Goal: Transaction & Acquisition: Purchase product/service

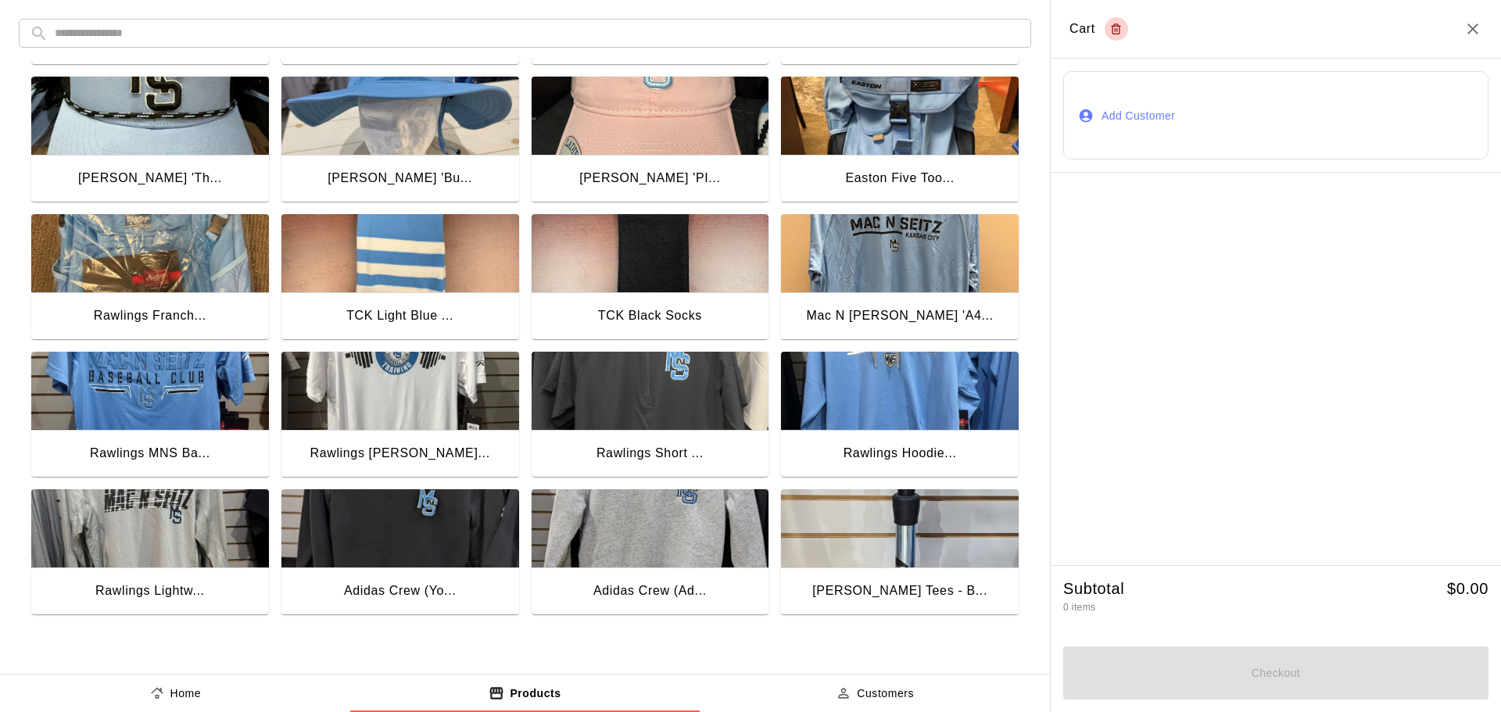
scroll to position [391, 0]
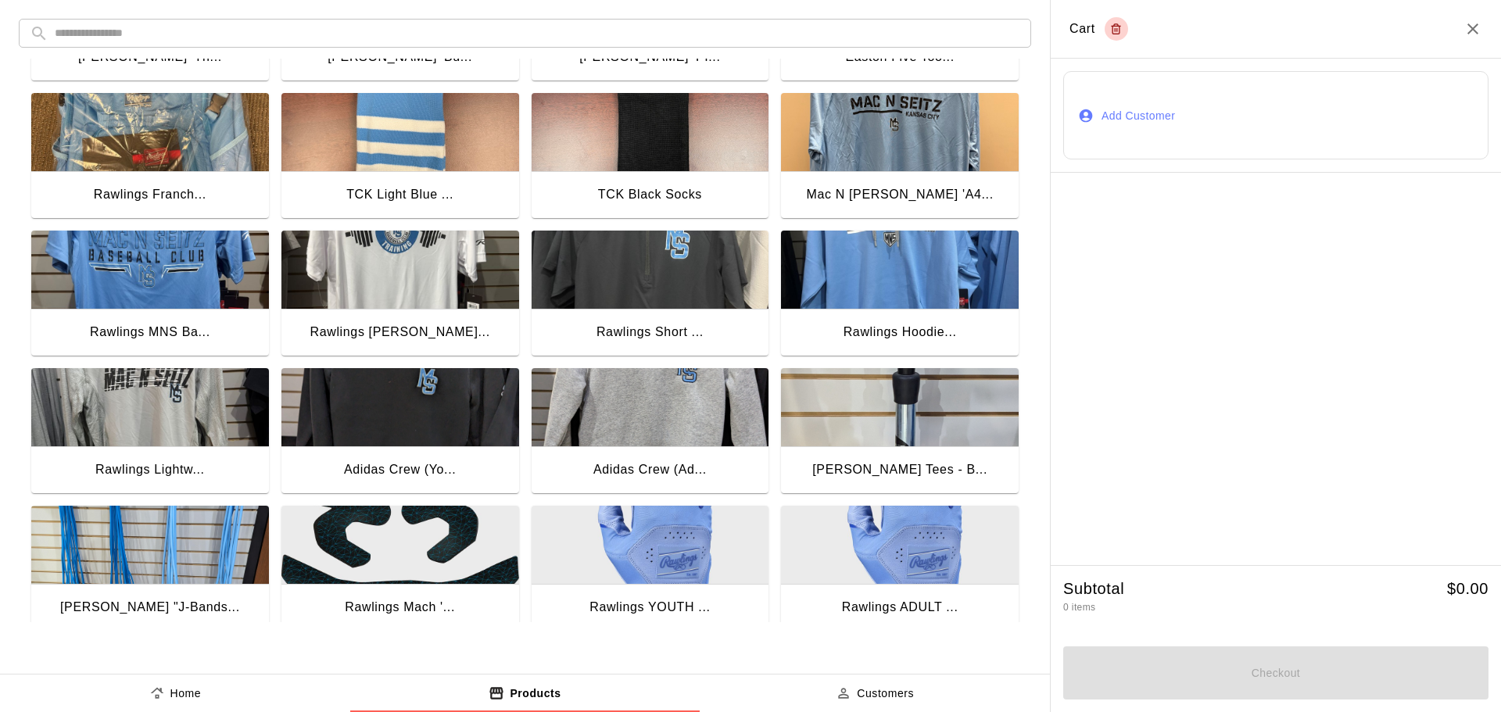
click at [890, 265] on img "button" at bounding box center [900, 270] width 238 height 78
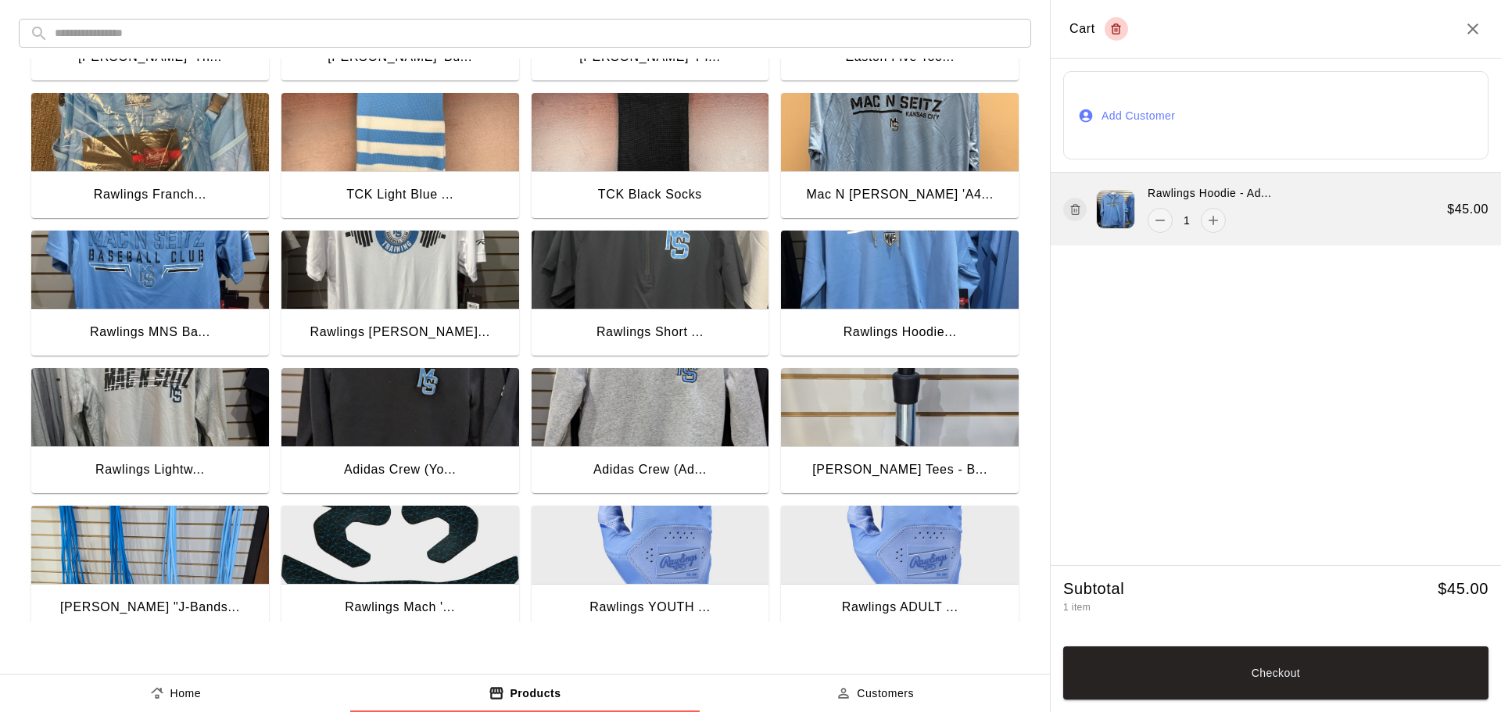
click at [1336, 210] on div "Rawlings Hoodie - Ad... 1 $ 45.00" at bounding box center [1276, 209] width 450 height 73
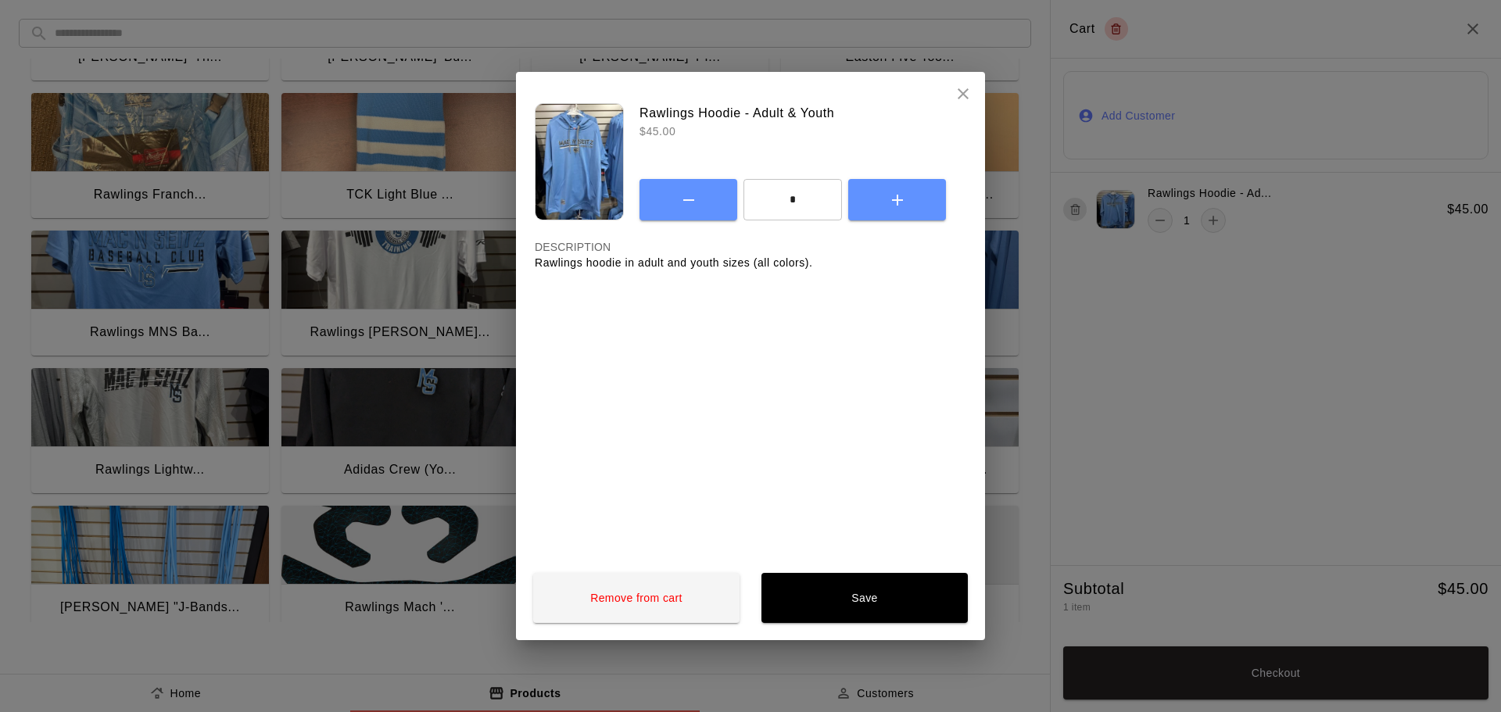
click at [958, 94] on icon "close" at bounding box center [963, 93] width 19 height 19
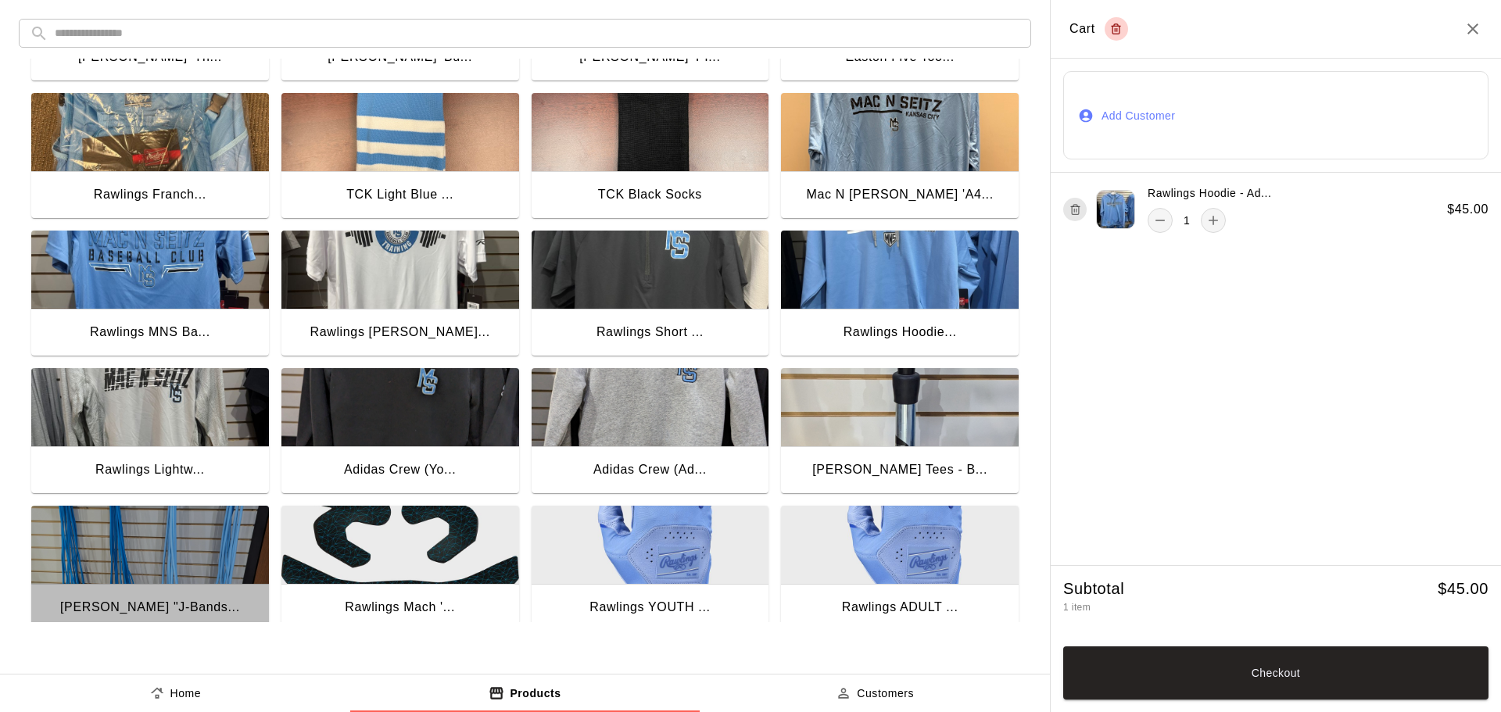
click at [161, 549] on img "button" at bounding box center [150, 545] width 238 height 78
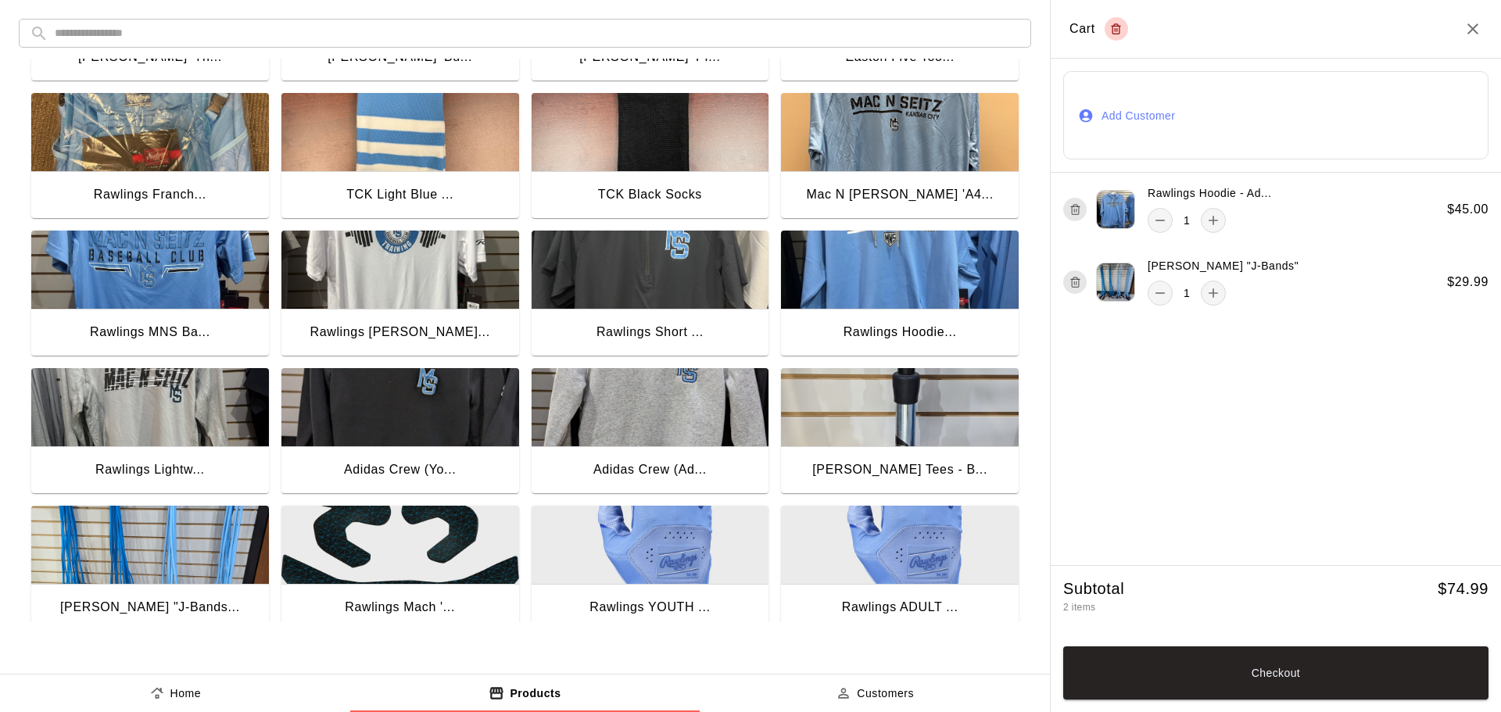
click at [1141, 101] on button "Add Customer" at bounding box center [1275, 115] width 425 height 88
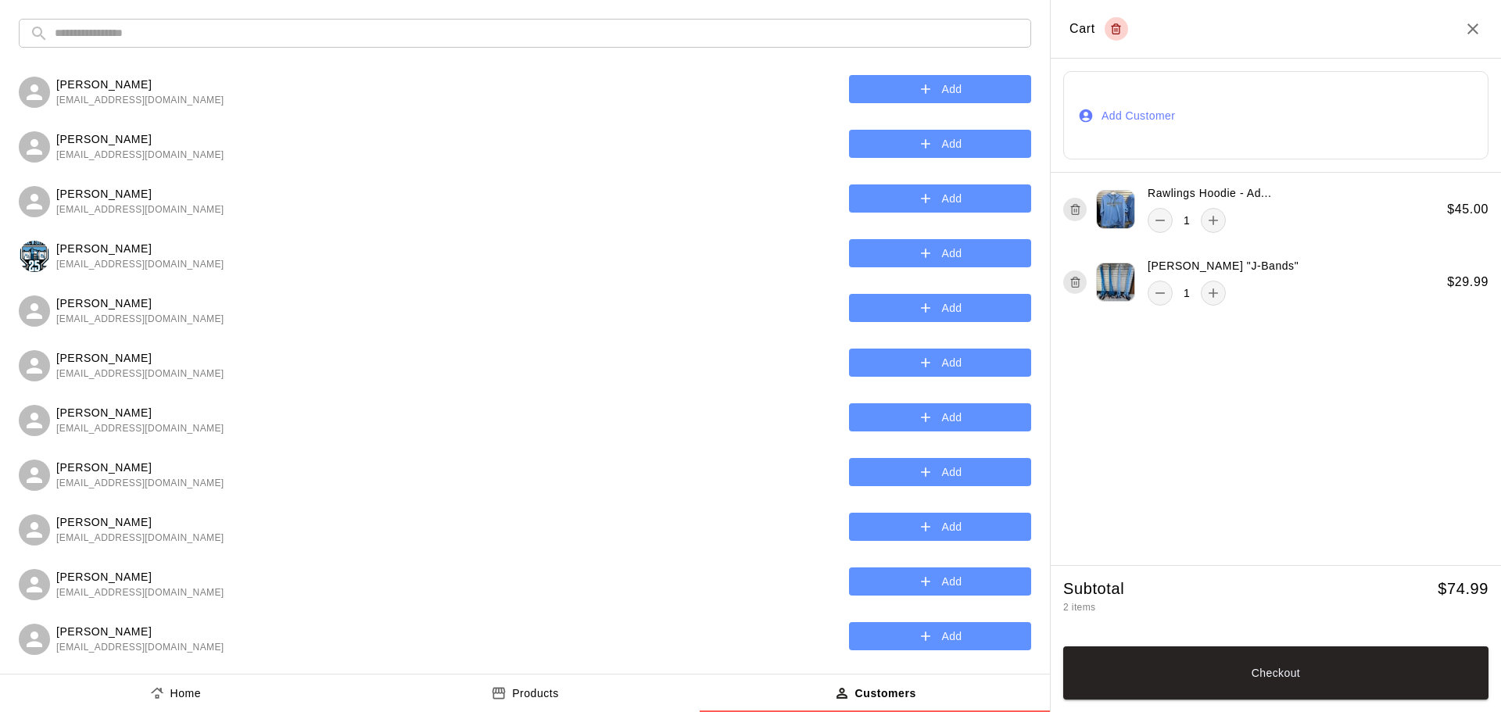
click at [98, 29] on input "text" at bounding box center [537, 33] width 965 height 29
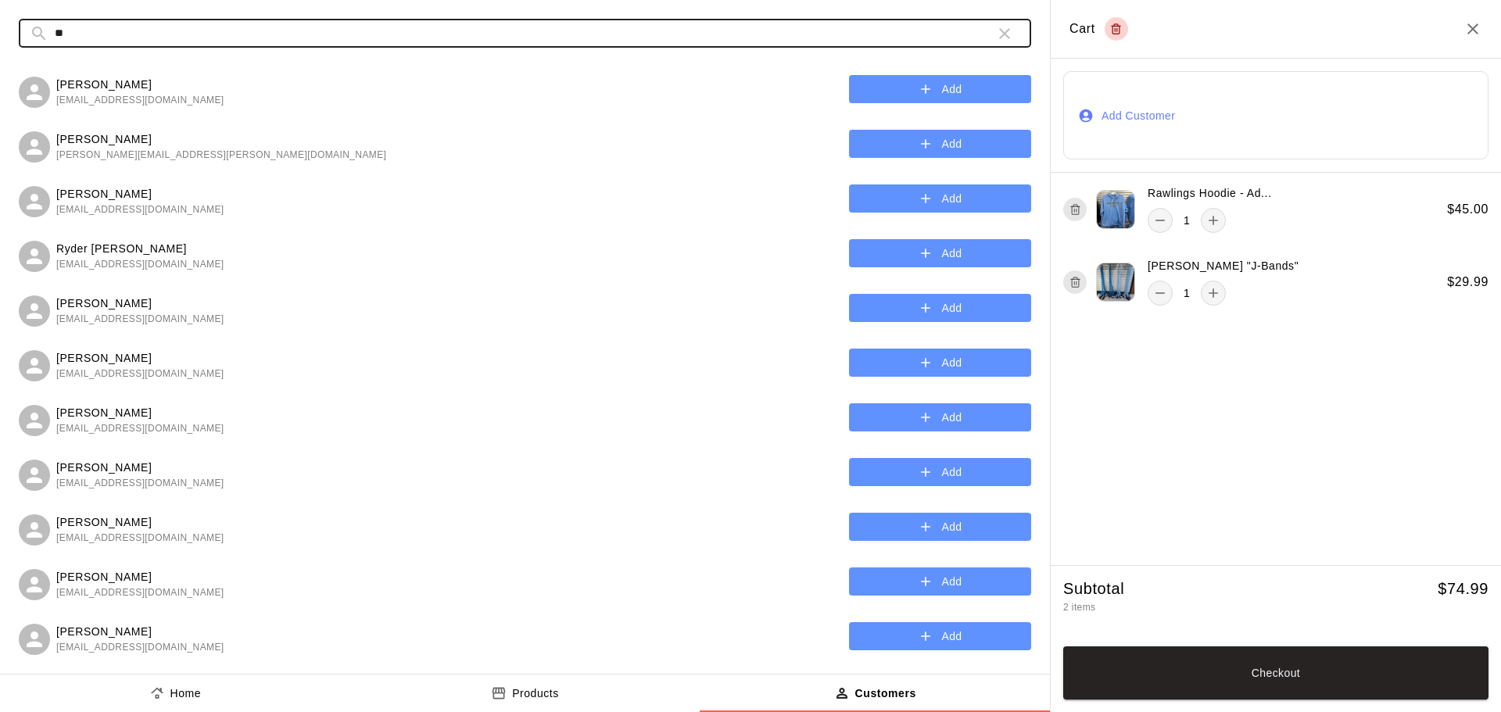
type input "*"
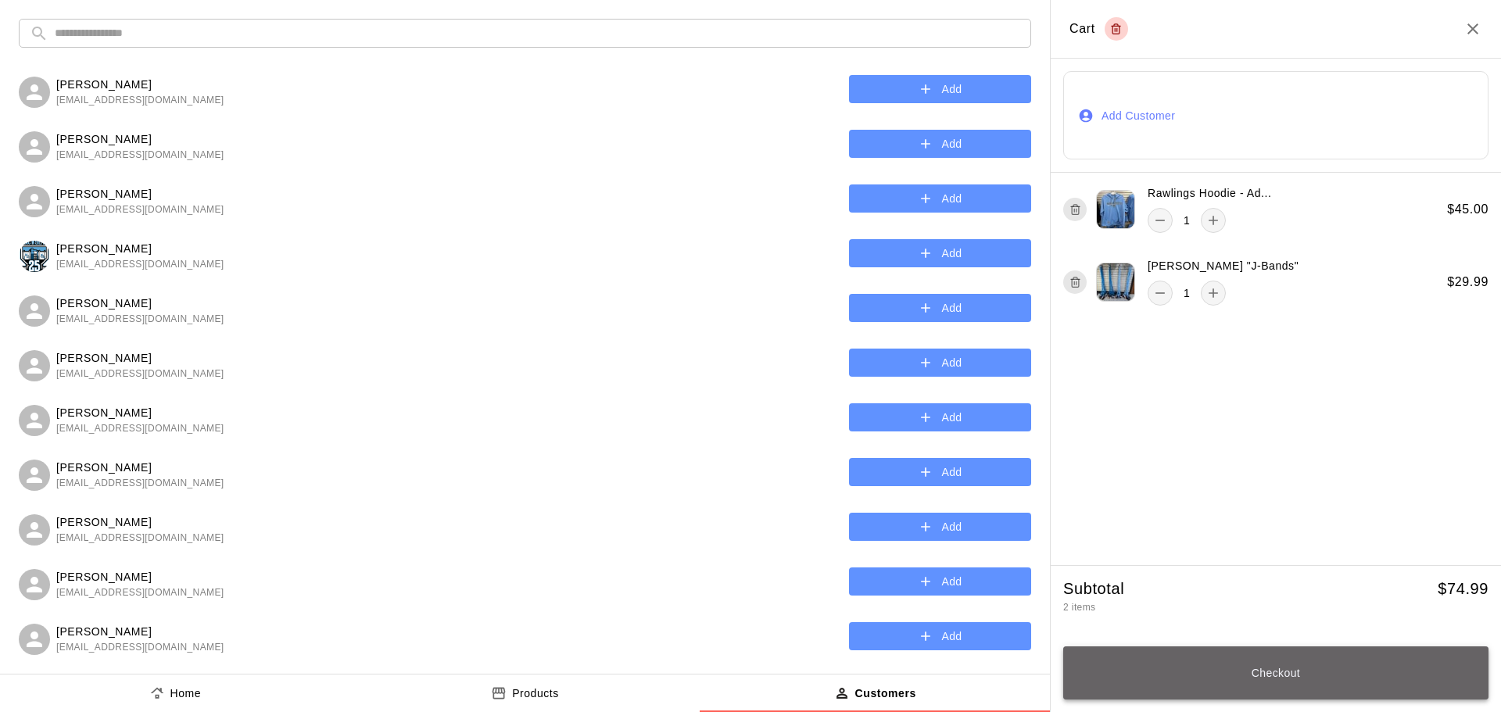
click at [1231, 668] on button "Checkout" at bounding box center [1275, 672] width 425 height 53
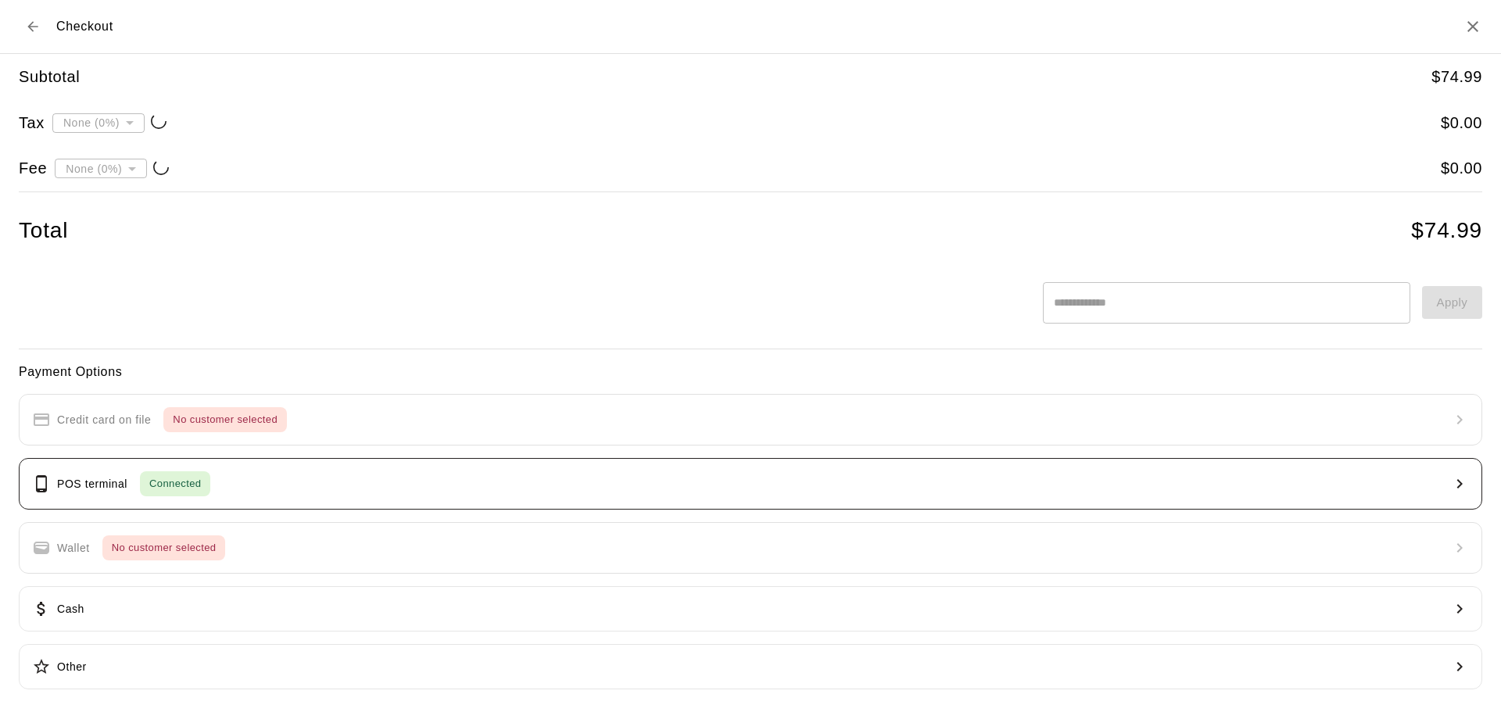
type input "**********"
click at [263, 486] on button "POS terminal Connected" at bounding box center [750, 484] width 1463 height 52
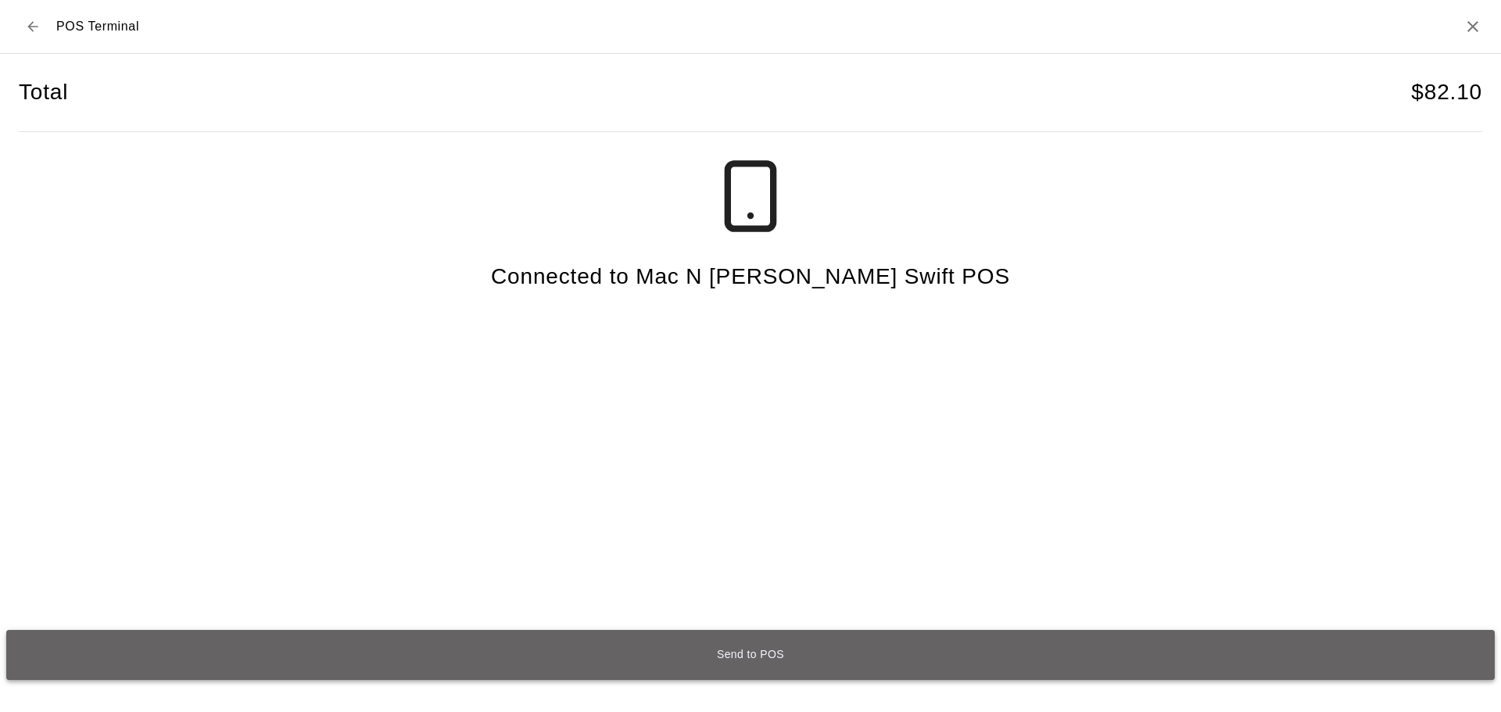
click at [722, 664] on button "Send to POS" at bounding box center [750, 655] width 1488 height 50
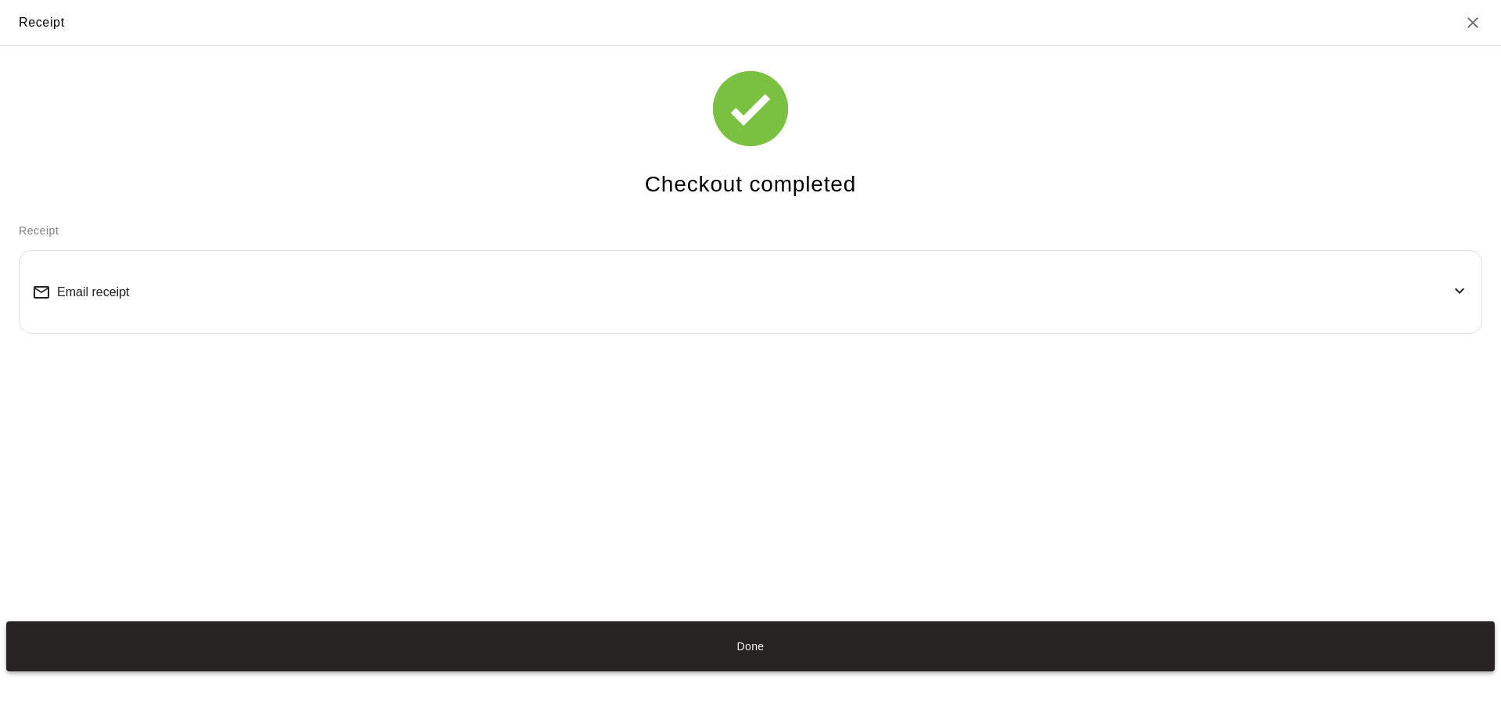
click at [765, 638] on button "Done" at bounding box center [750, 646] width 1488 height 50
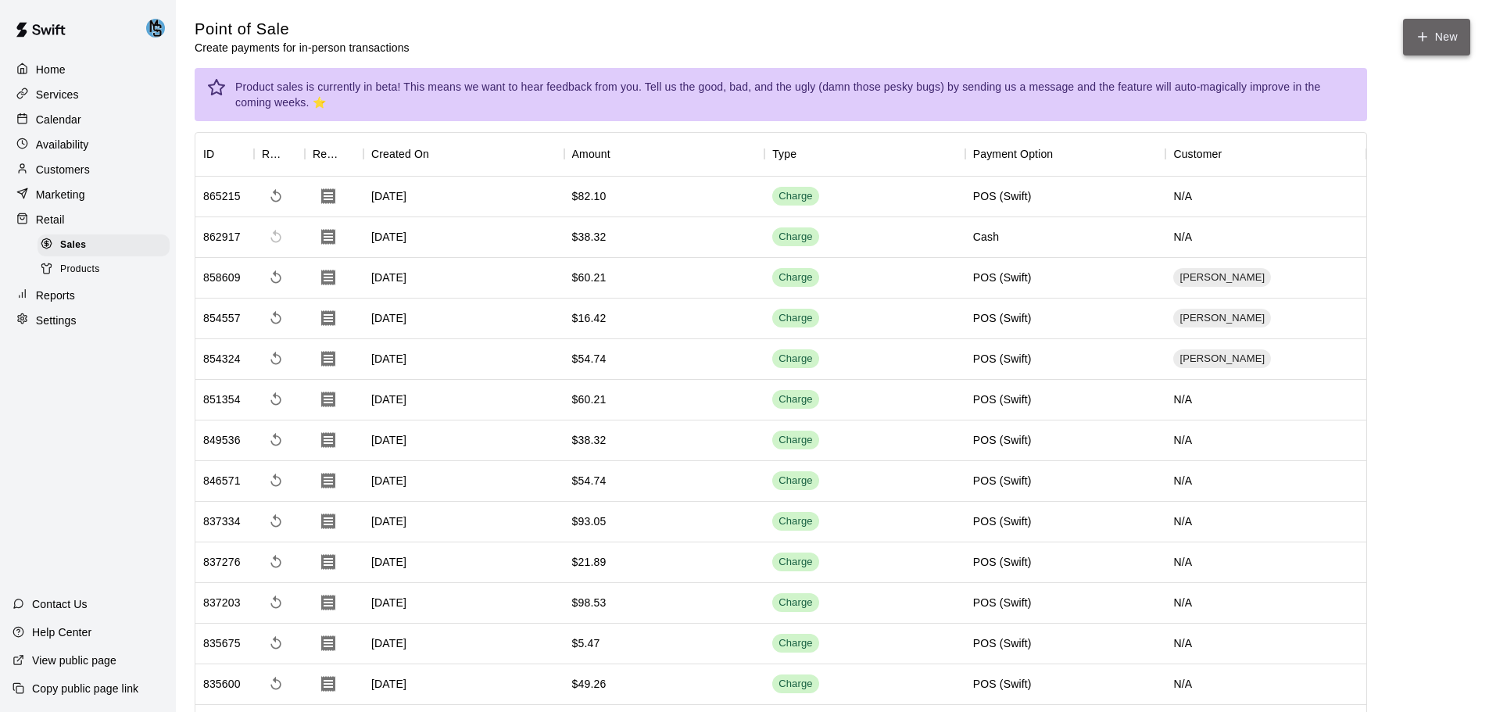
click at [1441, 40] on button "New" at bounding box center [1436, 37] width 67 height 37
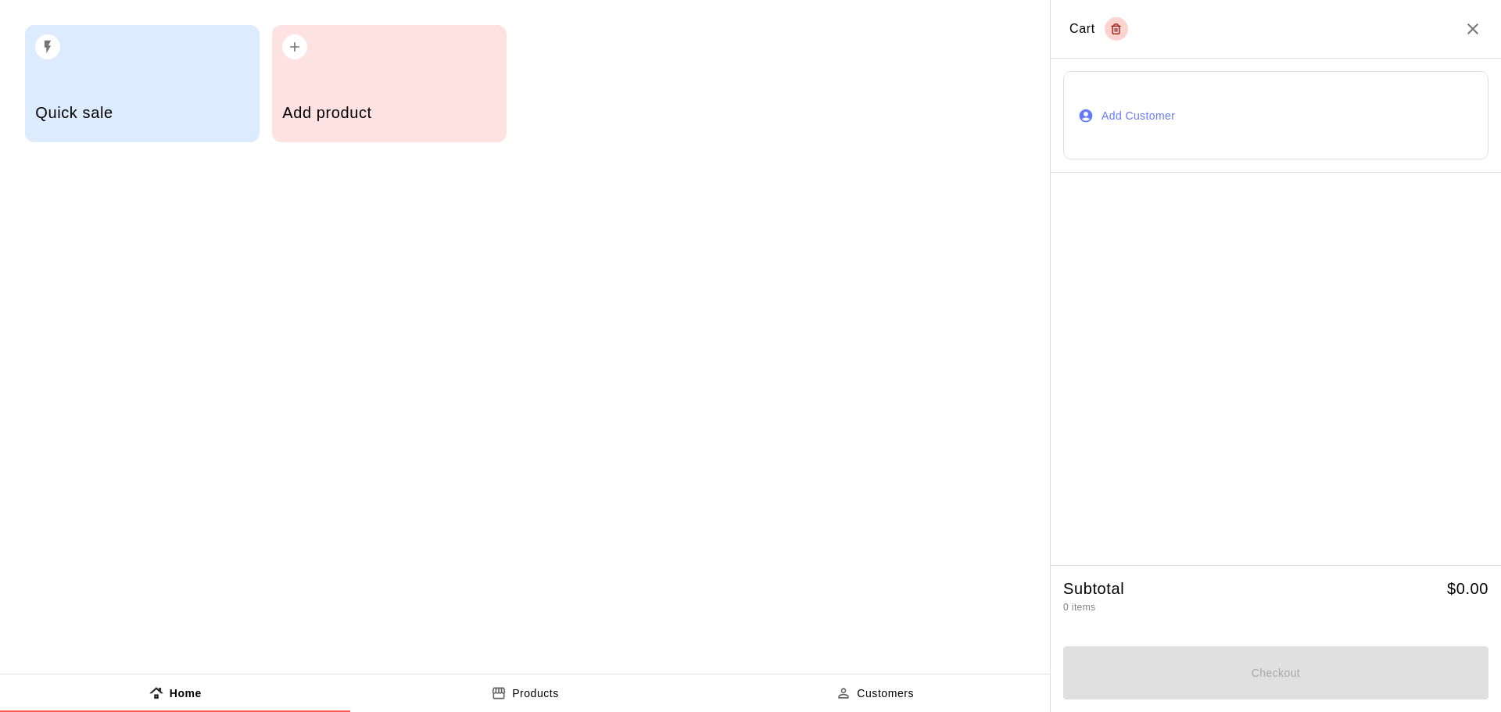
click at [521, 689] on p "Products" at bounding box center [535, 694] width 47 height 16
